Goal: Transaction & Acquisition: Register for event/course

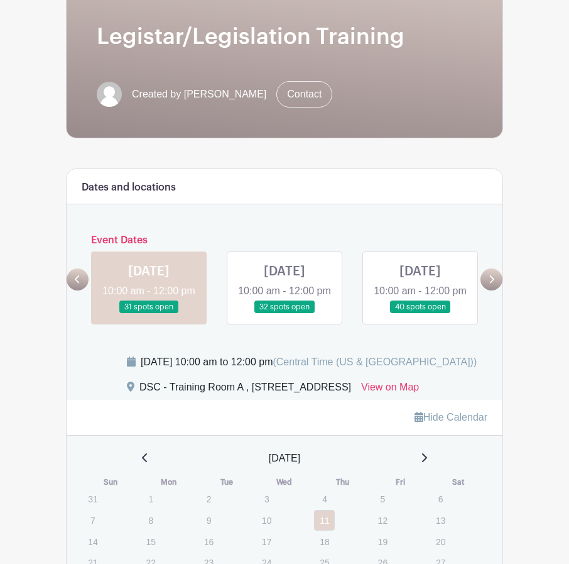
scroll to position [188, 0]
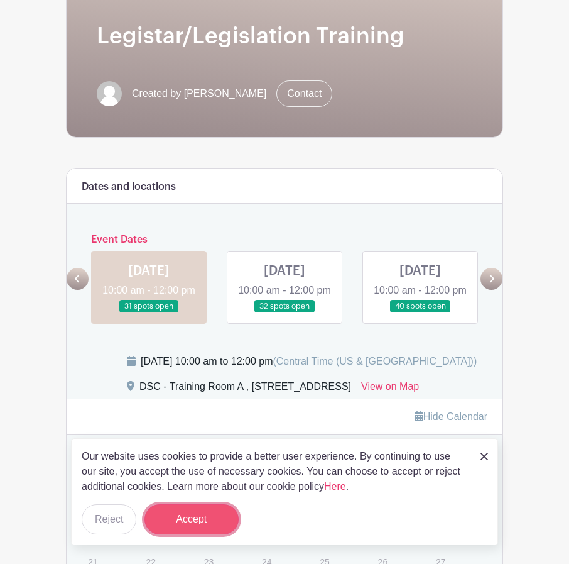
click at [197, 515] on button "Accept" at bounding box center [191, 519] width 94 height 30
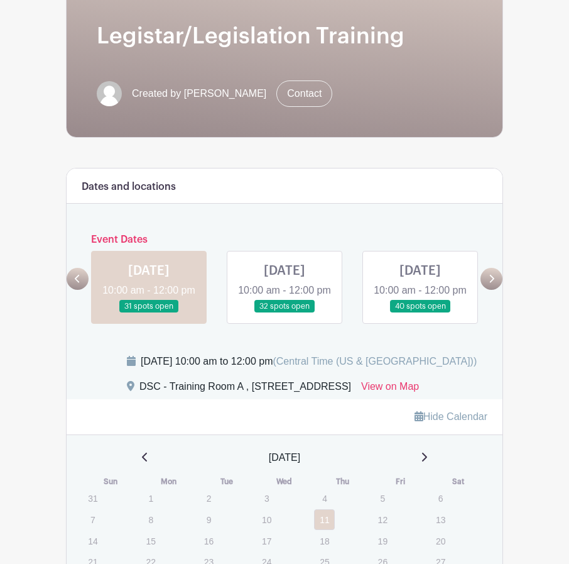
click at [149, 313] on link at bounding box center [149, 313] width 0 height 0
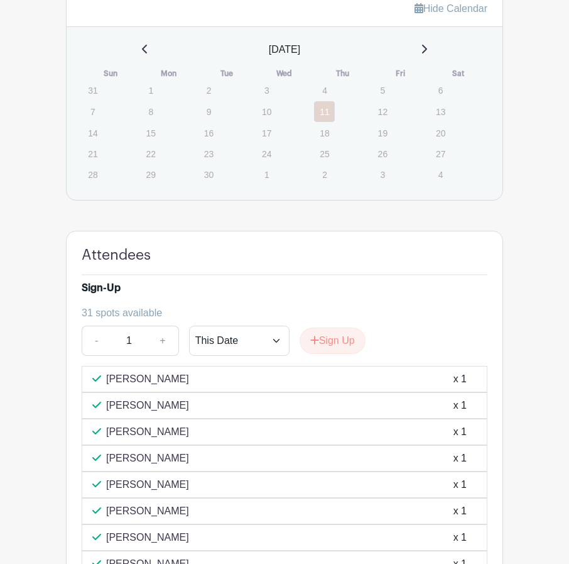
scroll to position [628, 0]
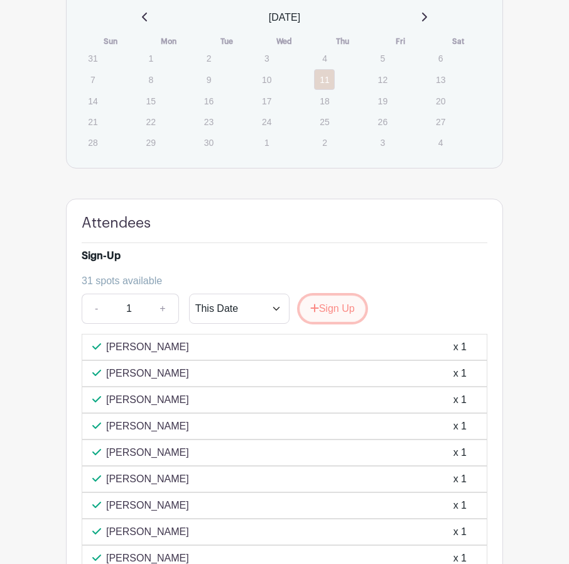
click at [325, 322] on button "Sign Up" at bounding box center [333, 308] width 66 height 26
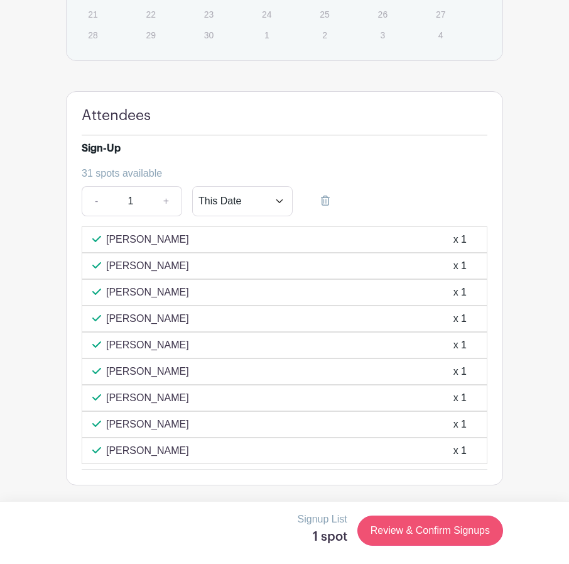
scroll to position [770, 0]
click at [436, 530] on link "Review & Confirm Signups" at bounding box center [430, 530] width 146 height 30
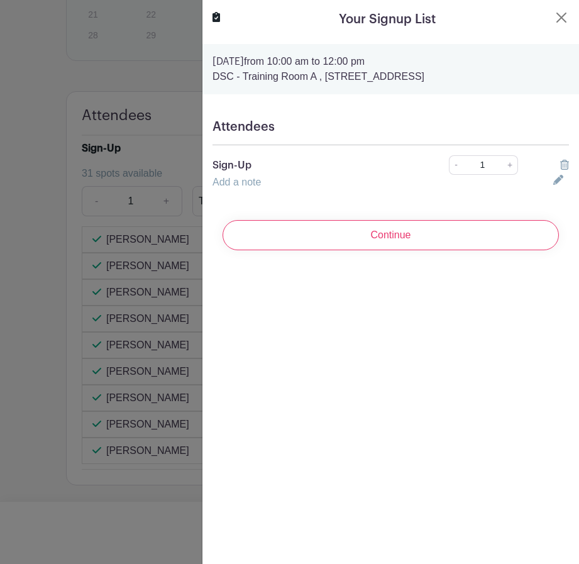
click at [371, 232] on input "Continue" at bounding box center [390, 235] width 336 height 30
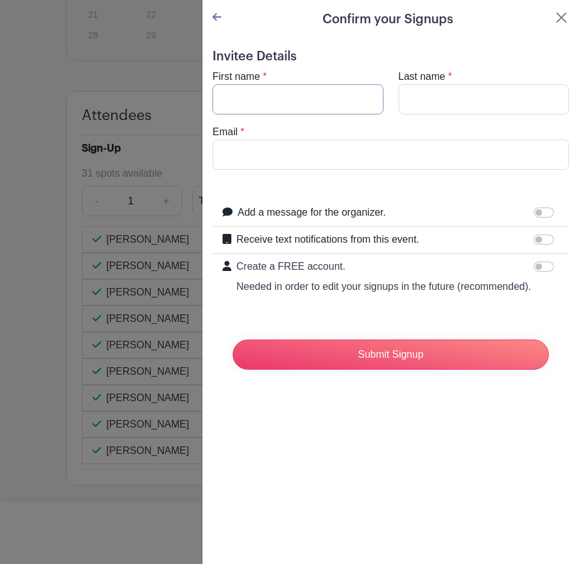
click at [245, 98] on input "First name" at bounding box center [297, 99] width 171 height 30
type input "[PERSON_NAME]"
type input "o"
type input "[PERSON_NAME]"
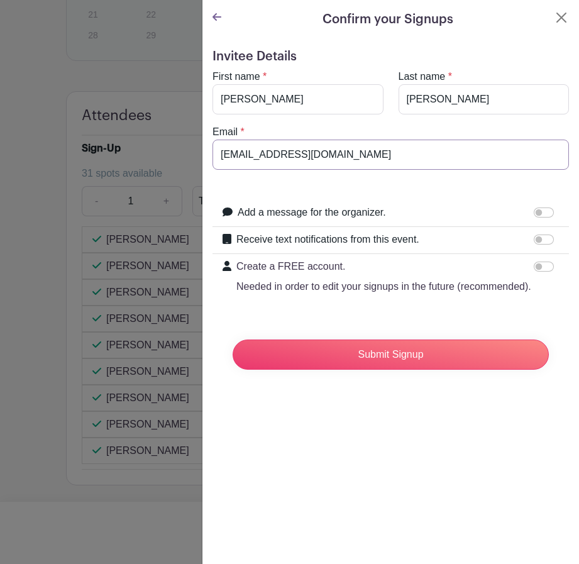
click at [254, 153] on input "[EMAIL_ADDRESS][DOMAIN_NAME]" at bounding box center [390, 154] width 356 height 30
click at [427, 190] on form "Invitee Details First name * [PERSON_NAME] Last name * [PERSON_NAME] Email * mo…" at bounding box center [390, 214] width 356 height 330
click at [255, 152] on input "motab#[DOMAIN_NAME]" at bounding box center [390, 154] width 356 height 30
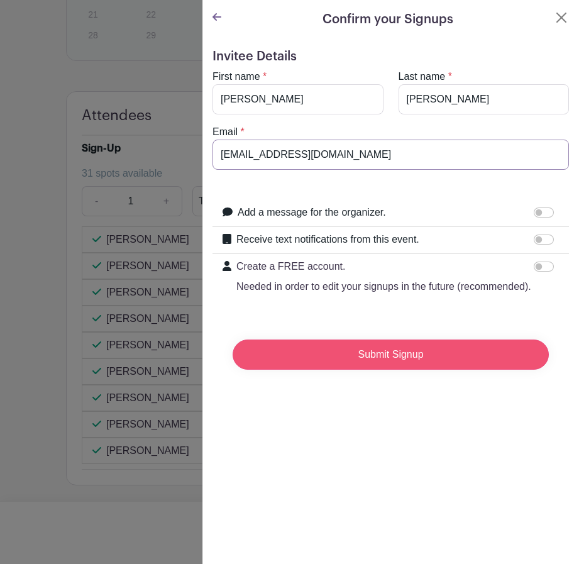
type input "[EMAIL_ADDRESS][DOMAIN_NAME]"
click at [381, 369] on input "Submit Signup" at bounding box center [390, 354] width 316 height 30
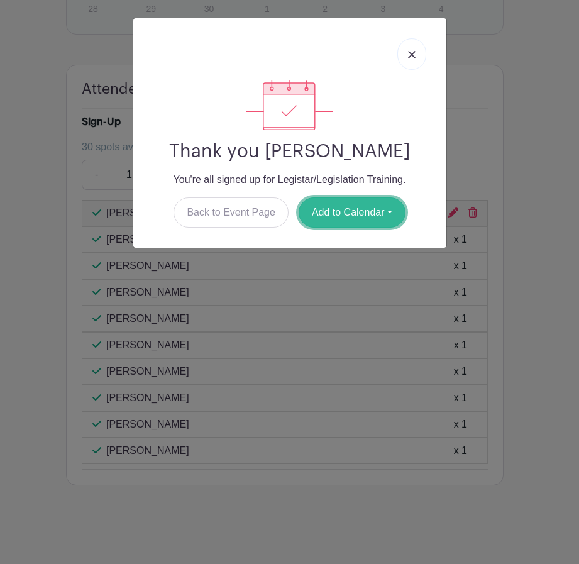
click at [356, 209] on button "Add to Calendar" at bounding box center [351, 212] width 107 height 30
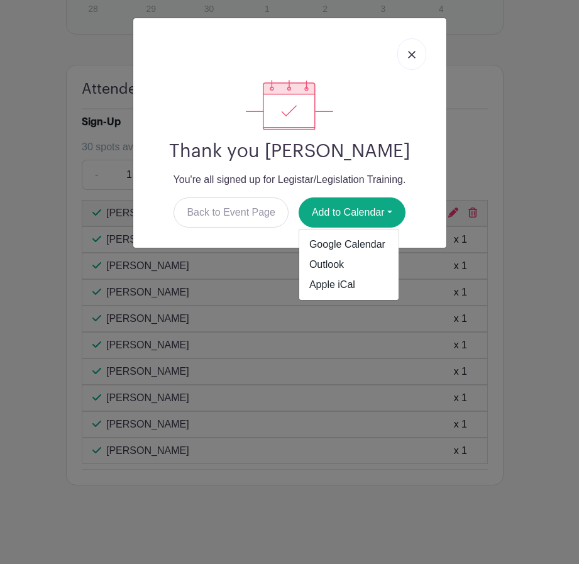
click at [404, 56] on link at bounding box center [411, 53] width 29 height 31
